Goal: Navigation & Orientation: Find specific page/section

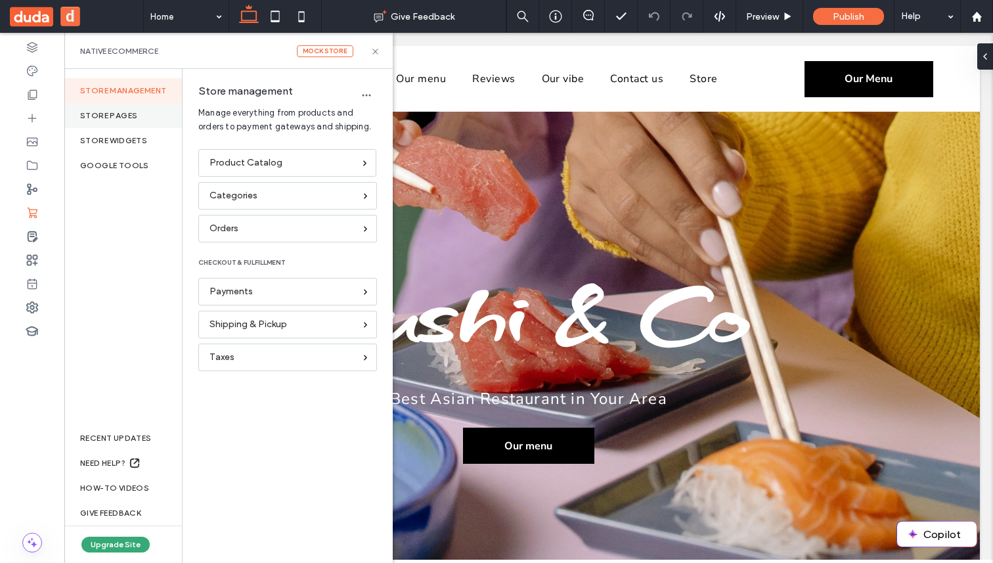
click at [154, 122] on div "Store pages" at bounding box center [123, 115] width 118 height 25
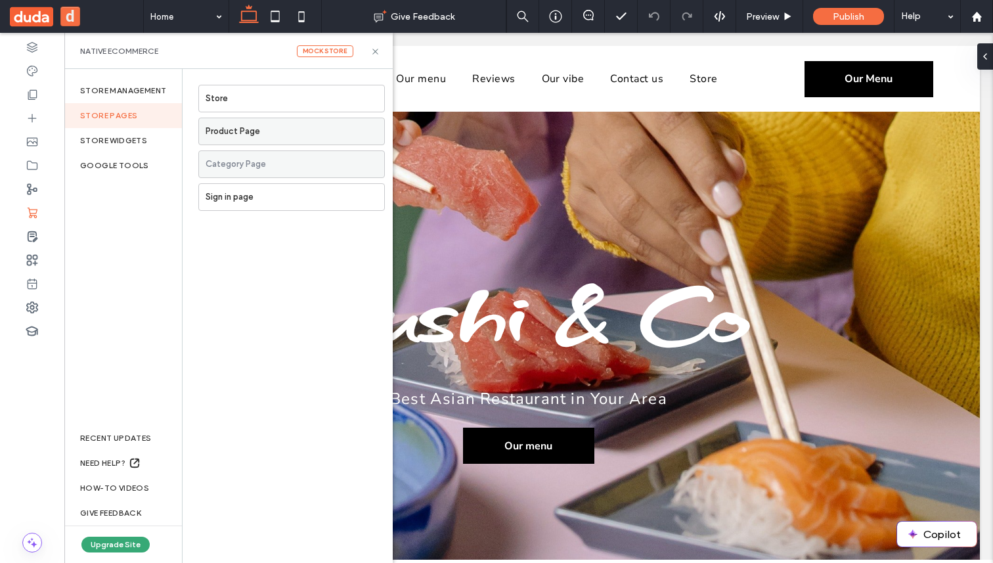
click at [236, 133] on label "Product Page" at bounding box center [295, 131] width 179 height 26
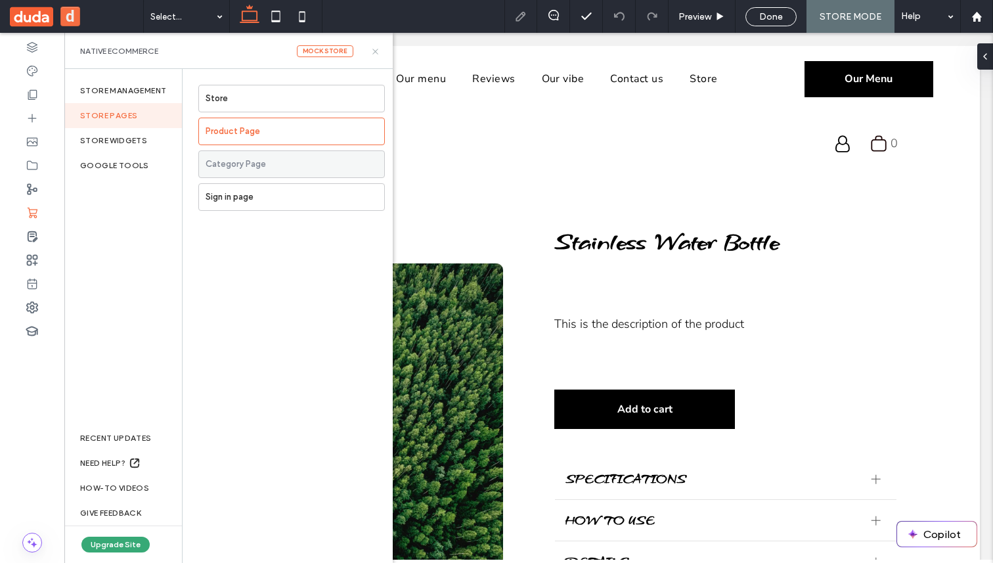
click at [375, 53] on icon at bounding box center [375, 52] width 10 height 10
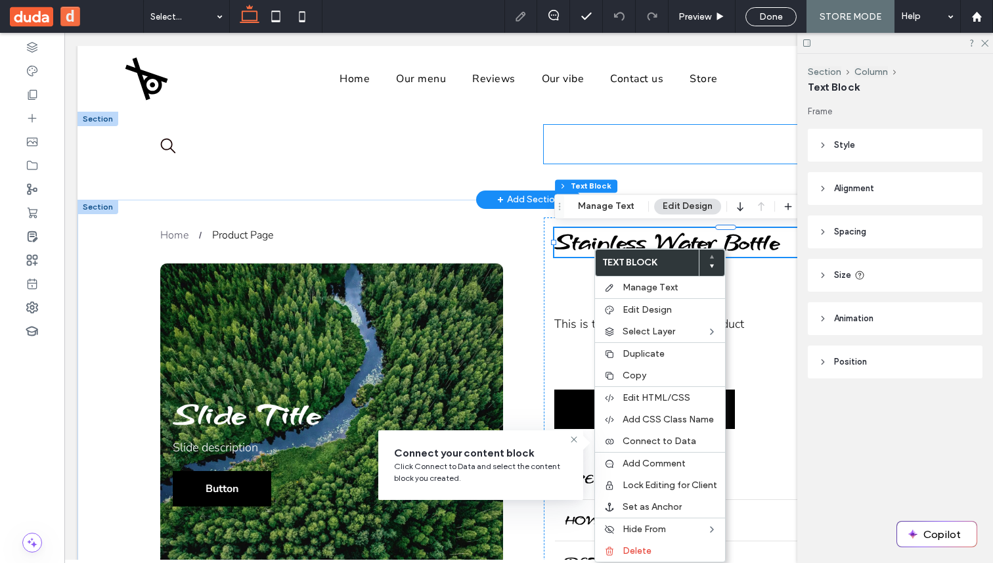
click at [601, 148] on div ".st0-undefined{fill-rule:evenodd;clip-rule:evenodd;} 0 My Account Logout" at bounding box center [726, 144] width 364 height 39
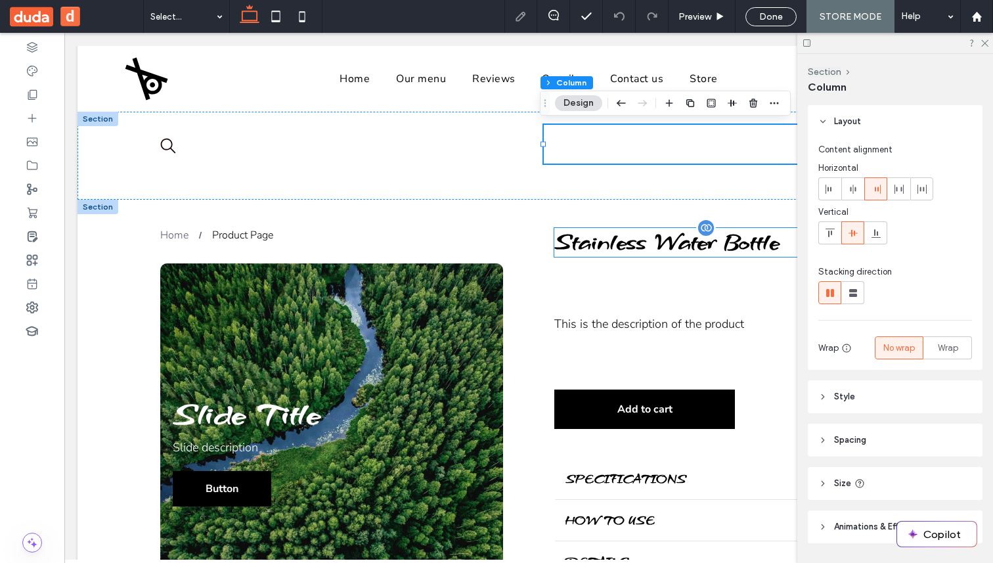
click at [608, 234] on span "Stainless Water Bottle" at bounding box center [666, 242] width 225 height 29
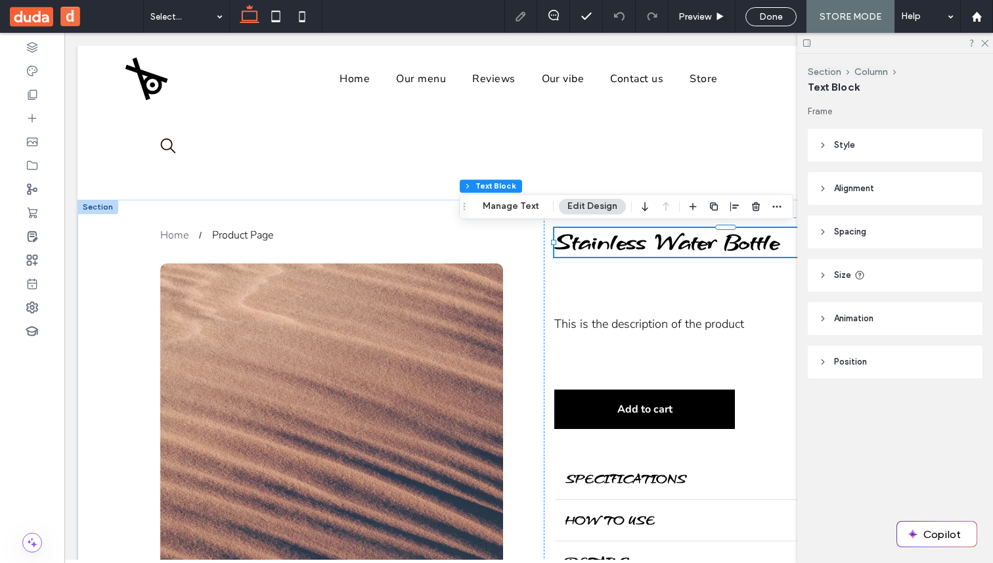
click at [805, 43] on icon at bounding box center [807, 43] width 10 height 10
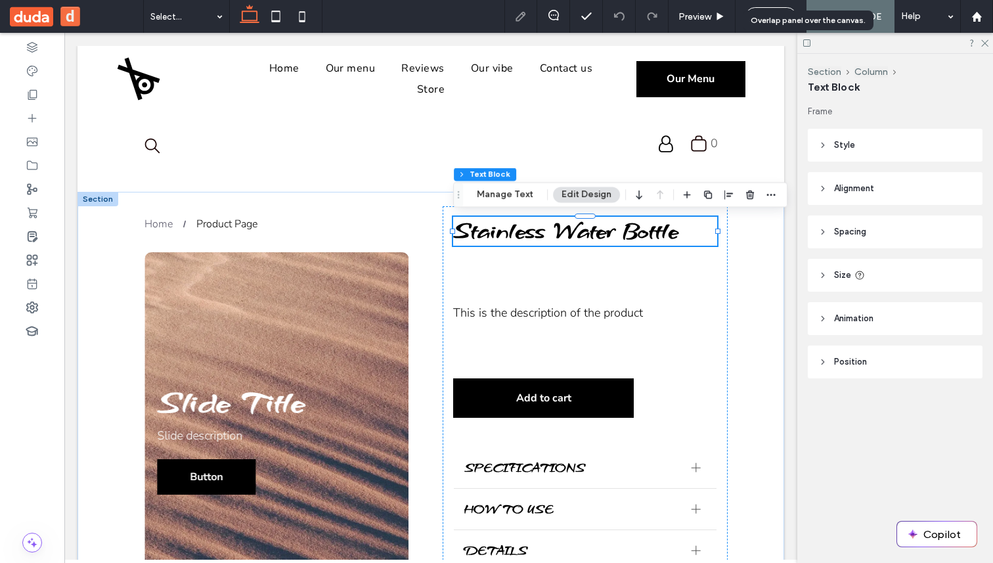
click at [805, 43] on icon at bounding box center [807, 43] width 10 height 10
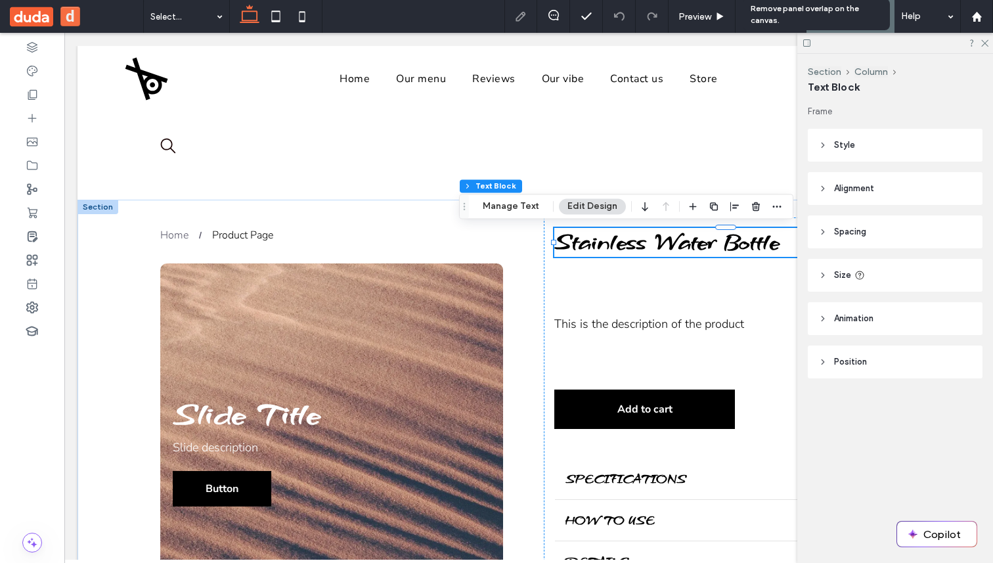
click at [809, 46] on use at bounding box center [806, 42] width 7 height 7
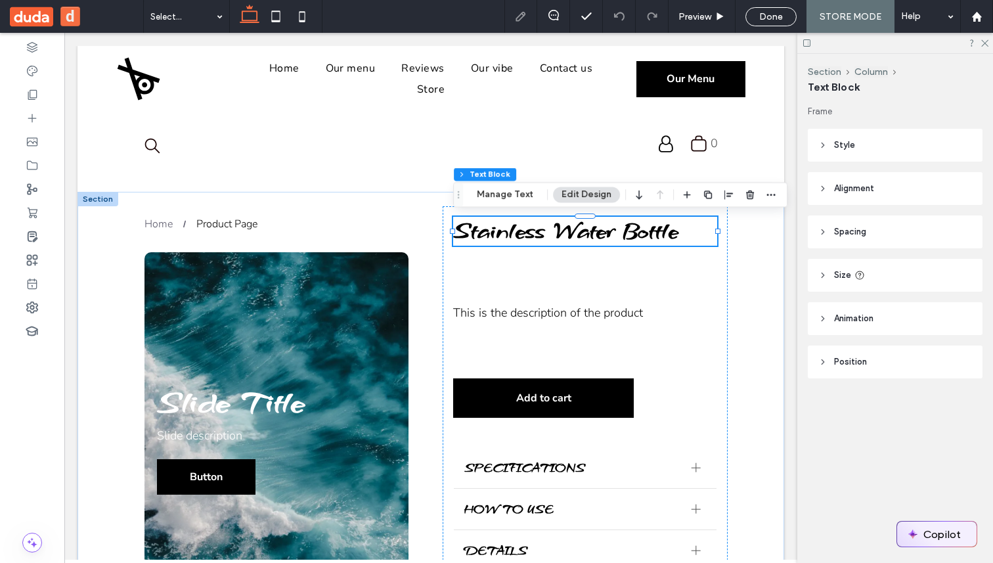
click at [918, 525] on button "Copilot" at bounding box center [936, 534] width 79 height 25
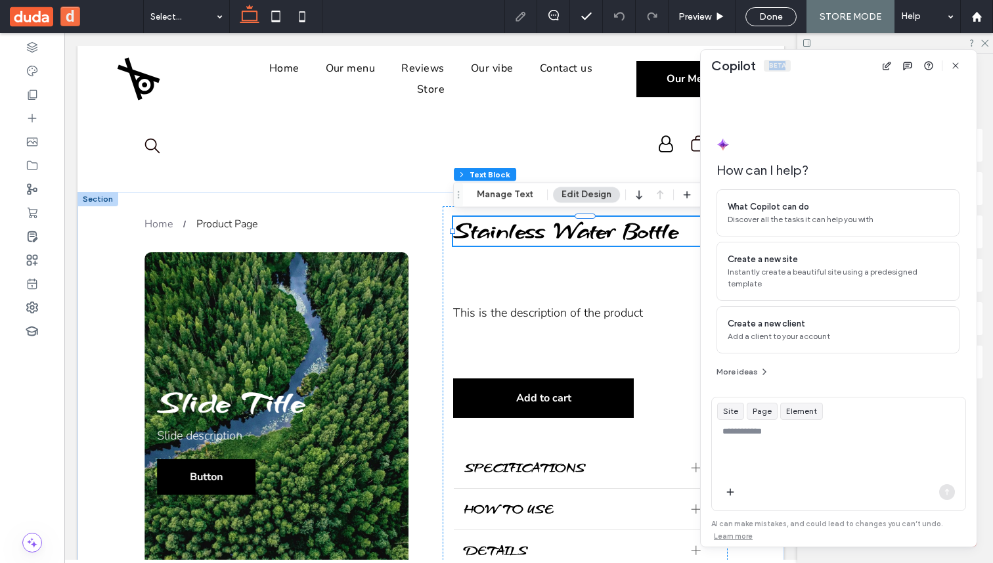
drag, startPoint x: 872, startPoint y: 66, endPoint x: 759, endPoint y: 62, distance: 112.4
click at [759, 62] on div "Copilot Beta" at bounding box center [839, 66] width 276 height 32
click at [959, 64] on icon "button" at bounding box center [955, 65] width 11 height 11
